Goal: Information Seeking & Learning: Find specific fact

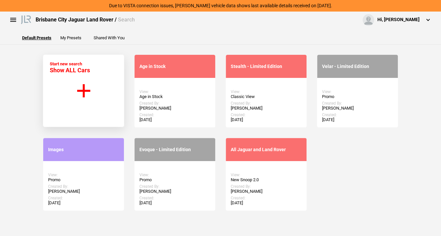
click at [73, 86] on button "Start new search Show ALL Cars" at bounding box center [83, 90] width 81 height 73
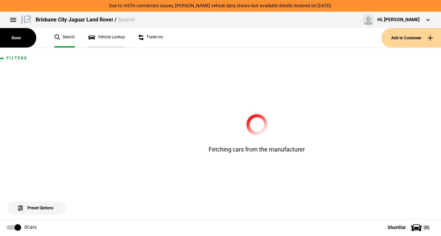
click at [112, 35] on link "Vehicle Lookup" at bounding box center [106, 37] width 37 height 19
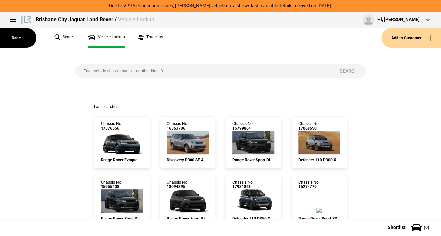
click at [85, 71] on input "search" at bounding box center [203, 70] width 257 height 13
paste input "[US_VEHICLE_IDENTIFICATION_NUMBER]"
type input "[US_VEHICLE_IDENTIFICATION_NUMBER]"
click at [344, 71] on button "Search" at bounding box center [349, 70] width 34 height 13
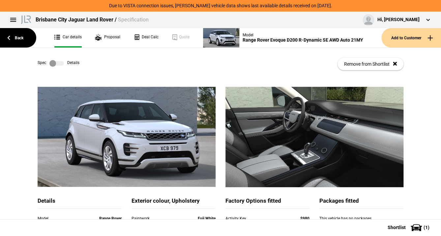
click at [56, 61] on label at bounding box center [56, 63] width 15 height 7
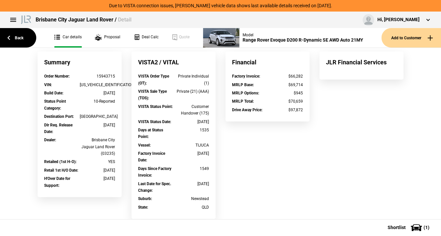
scroll to position [36, 0]
click at [20, 36] on link "Back" at bounding box center [18, 37] width 36 height 19
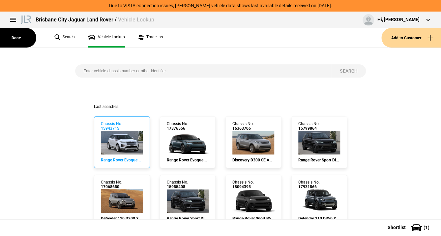
click at [124, 139] on img at bounding box center [122, 143] width 42 height 24
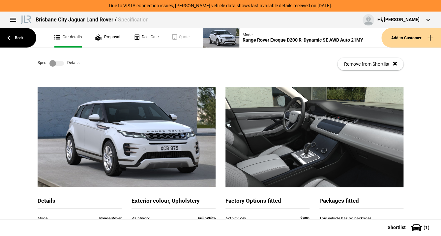
click at [55, 61] on label at bounding box center [56, 63] width 15 height 7
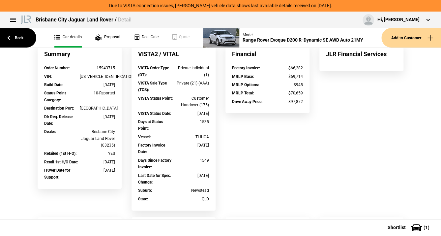
scroll to position [53, 0]
